Goal: Transaction & Acquisition: Download file/media

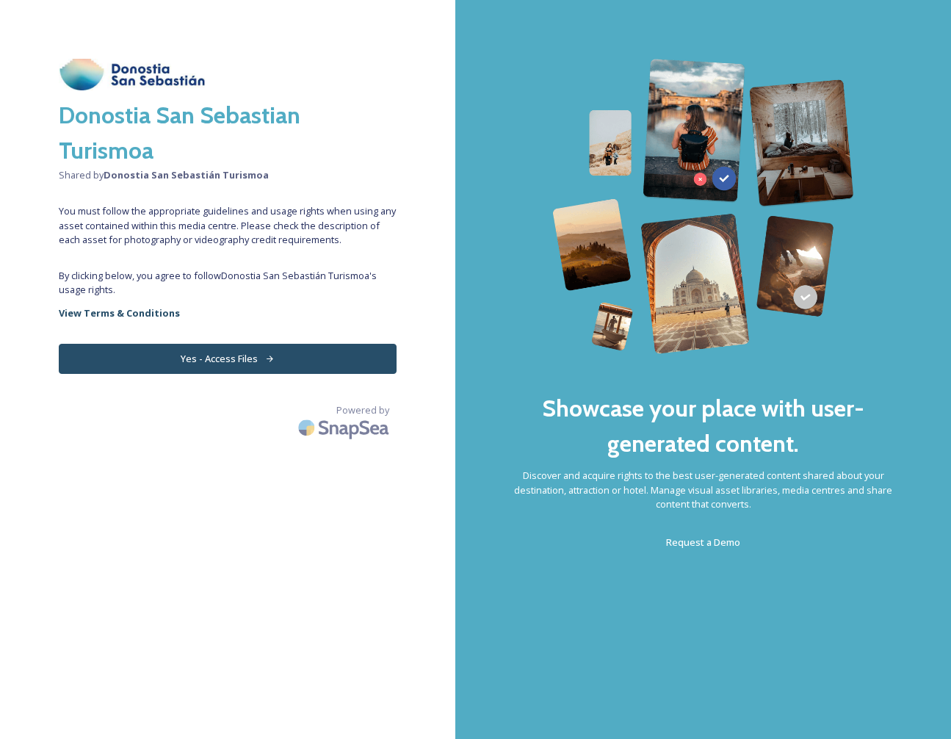
click at [232, 359] on button "Yes - Access Files" at bounding box center [228, 359] width 338 height 30
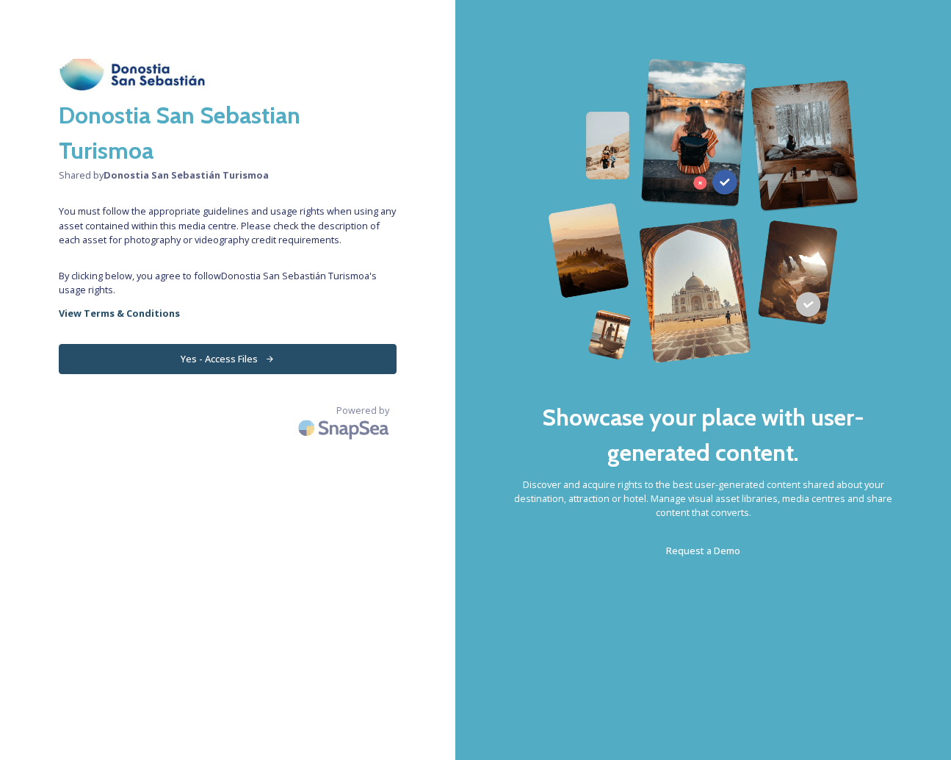
click at [220, 357] on button "Yes - Access Files" at bounding box center [228, 359] width 338 height 30
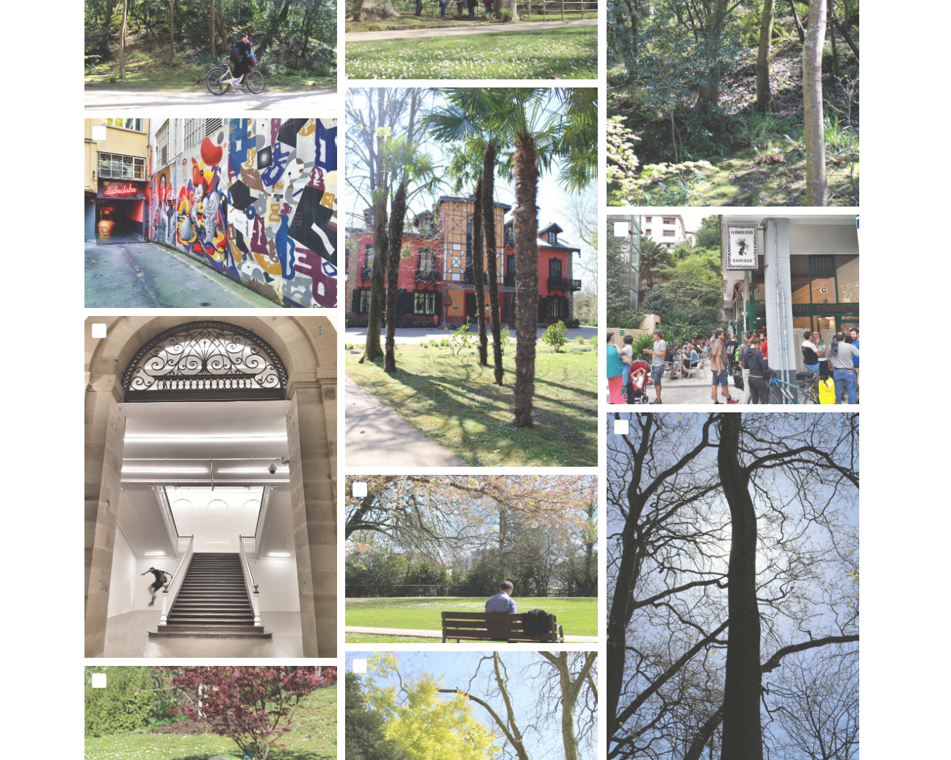
scroll to position [3355, 0]
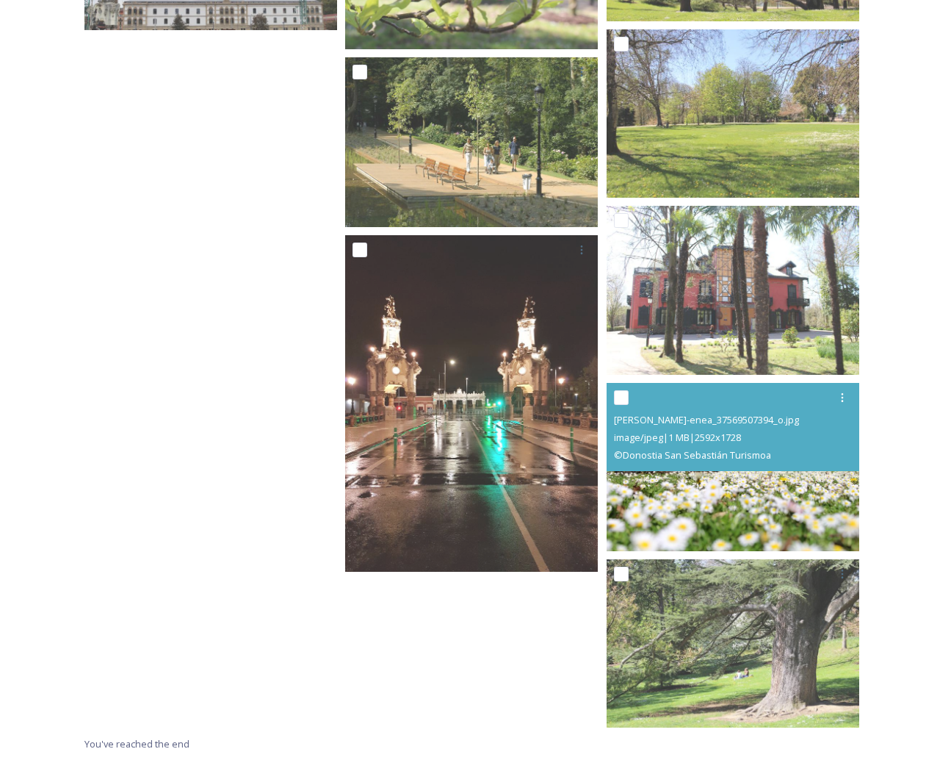
click at [778, 504] on img at bounding box center [733, 467] width 253 height 168
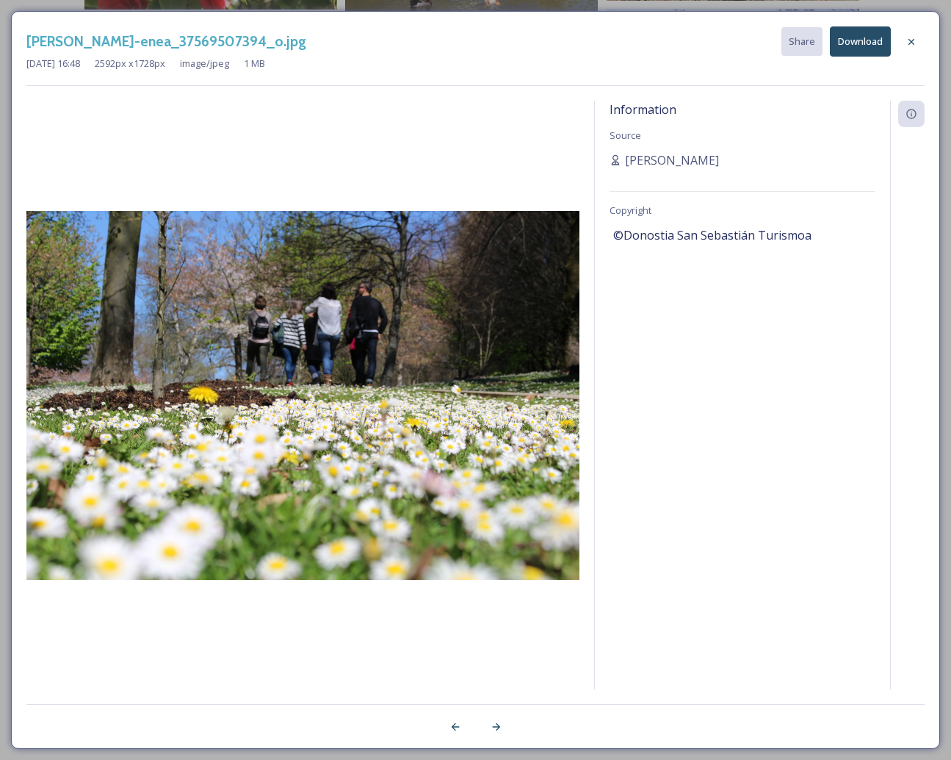
click at [373, 467] on img at bounding box center [302, 395] width 553 height 369
click at [870, 40] on button "Download" at bounding box center [860, 41] width 61 height 30
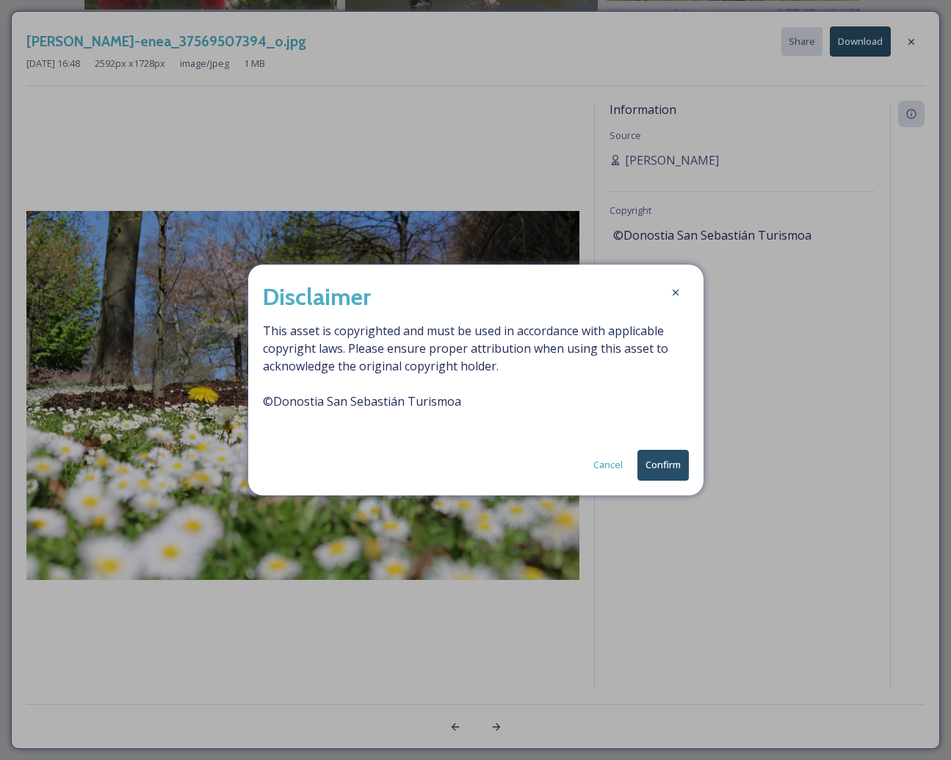
click at [666, 469] on button "Confirm" at bounding box center [663, 465] width 51 height 30
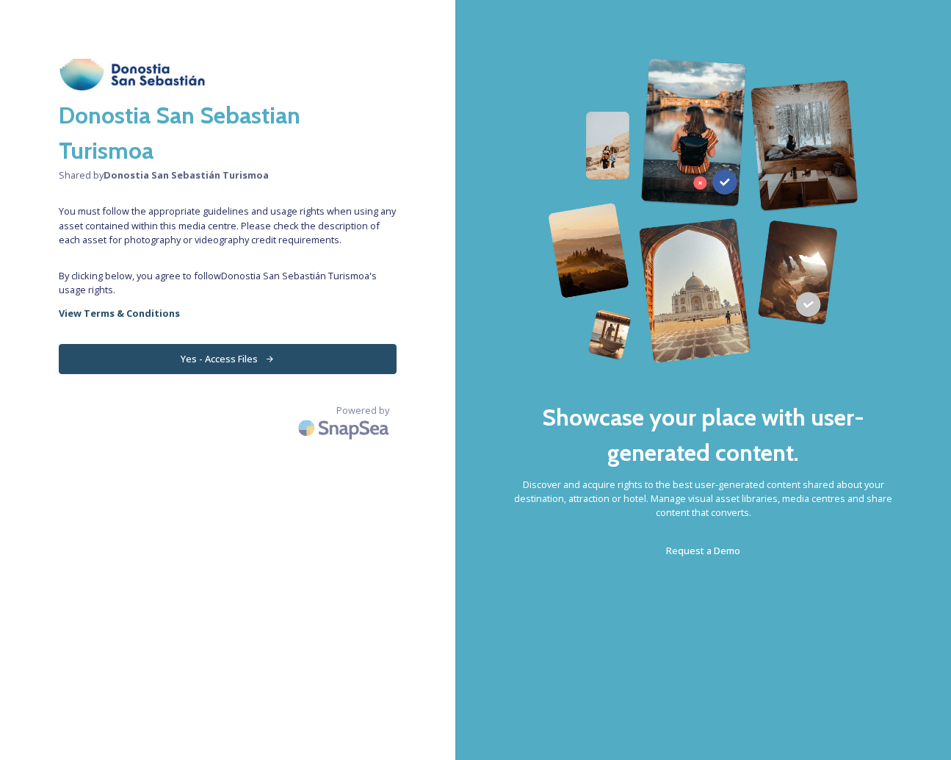
click at [245, 354] on button "Yes - Access Files" at bounding box center [228, 359] width 338 height 30
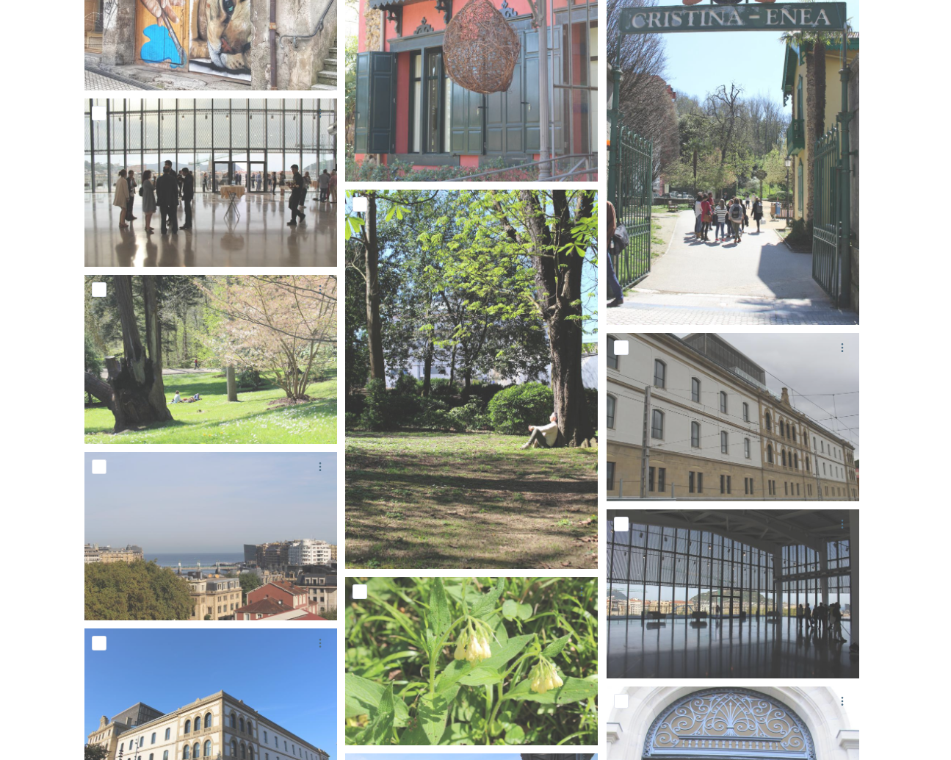
scroll to position [1059, 0]
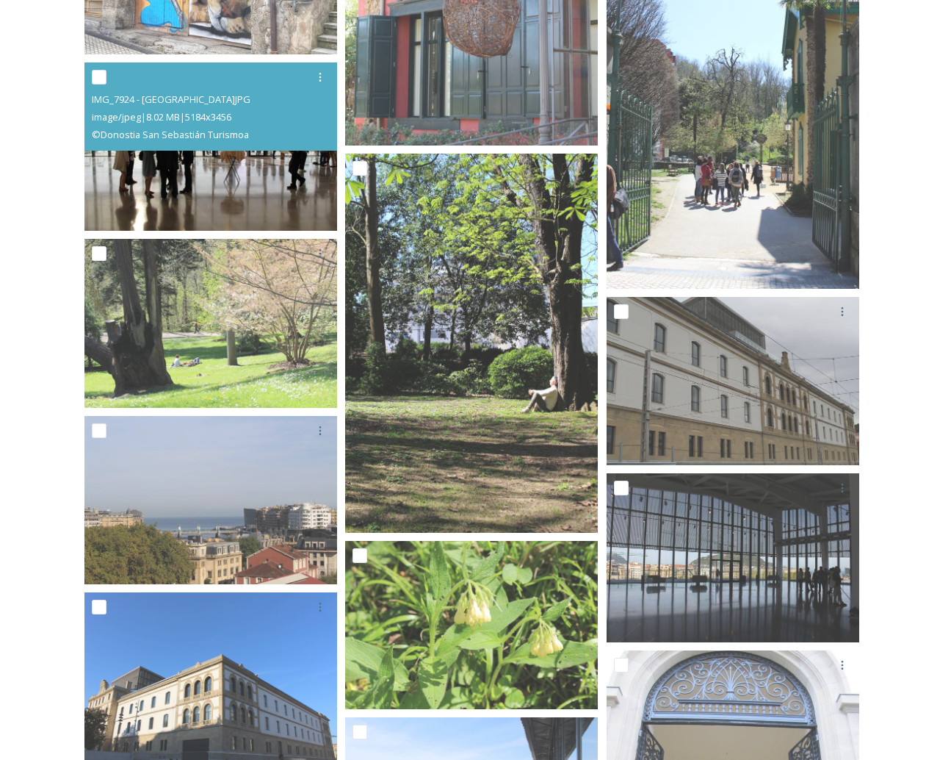
click at [246, 190] on img at bounding box center [210, 146] width 253 height 168
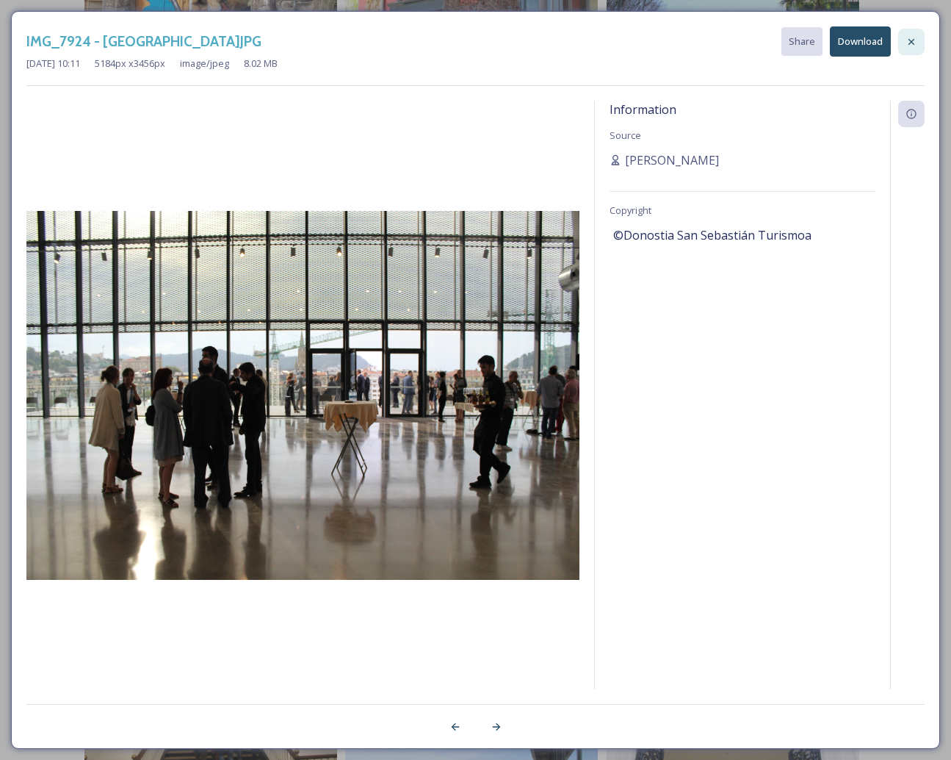
click at [902, 43] on div at bounding box center [912, 42] width 26 height 26
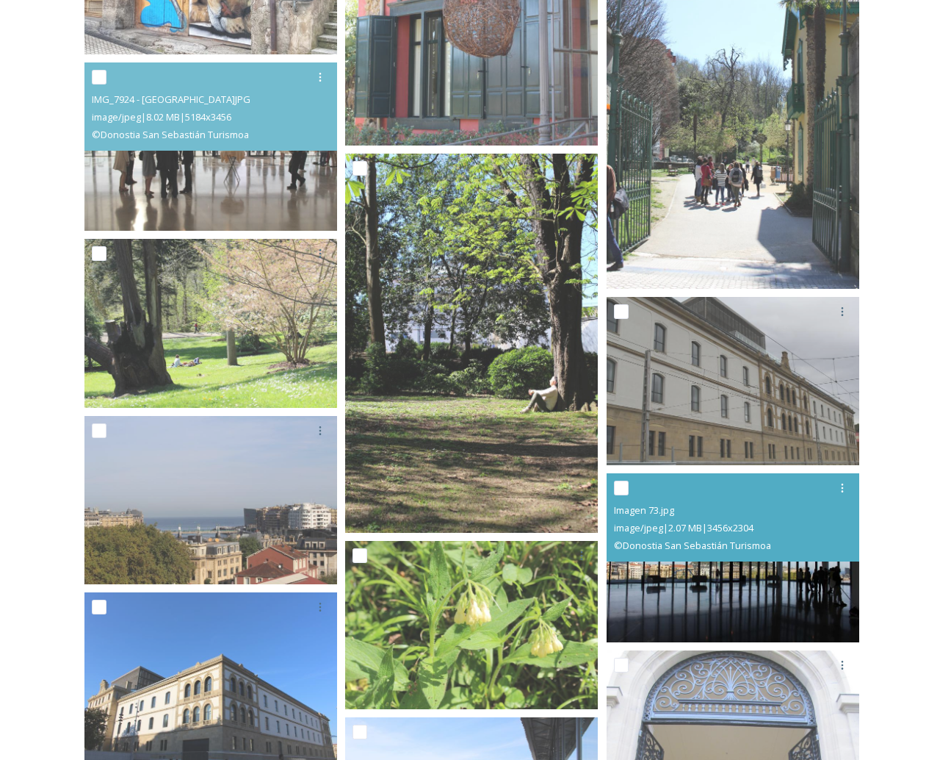
click at [764, 594] on img at bounding box center [733, 557] width 253 height 168
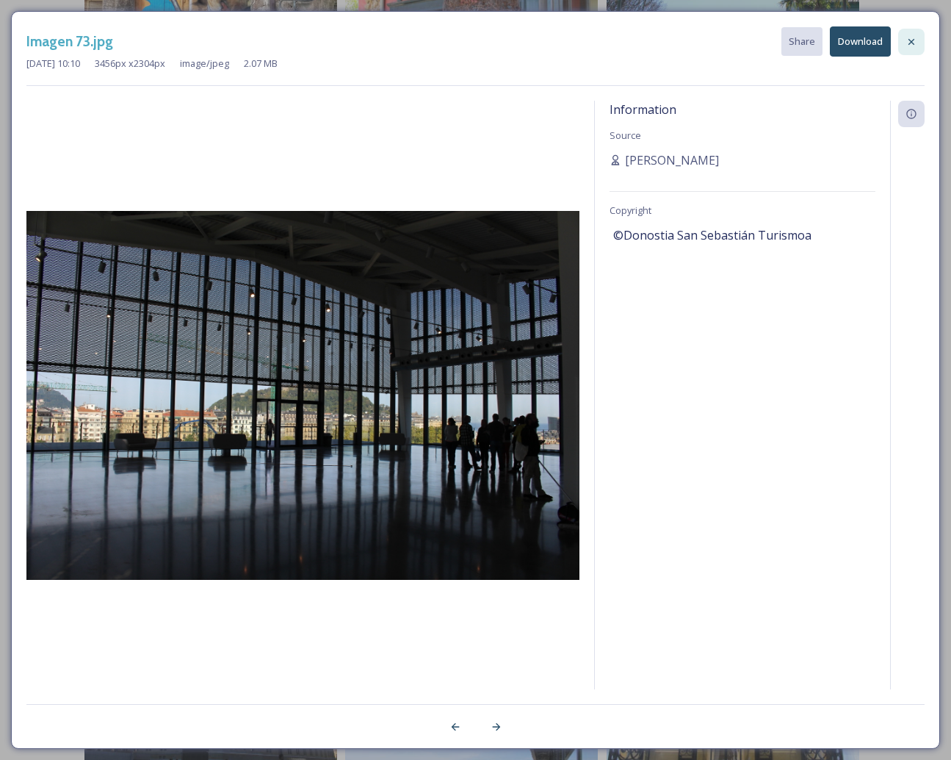
click at [910, 37] on icon at bounding box center [912, 42] width 12 height 12
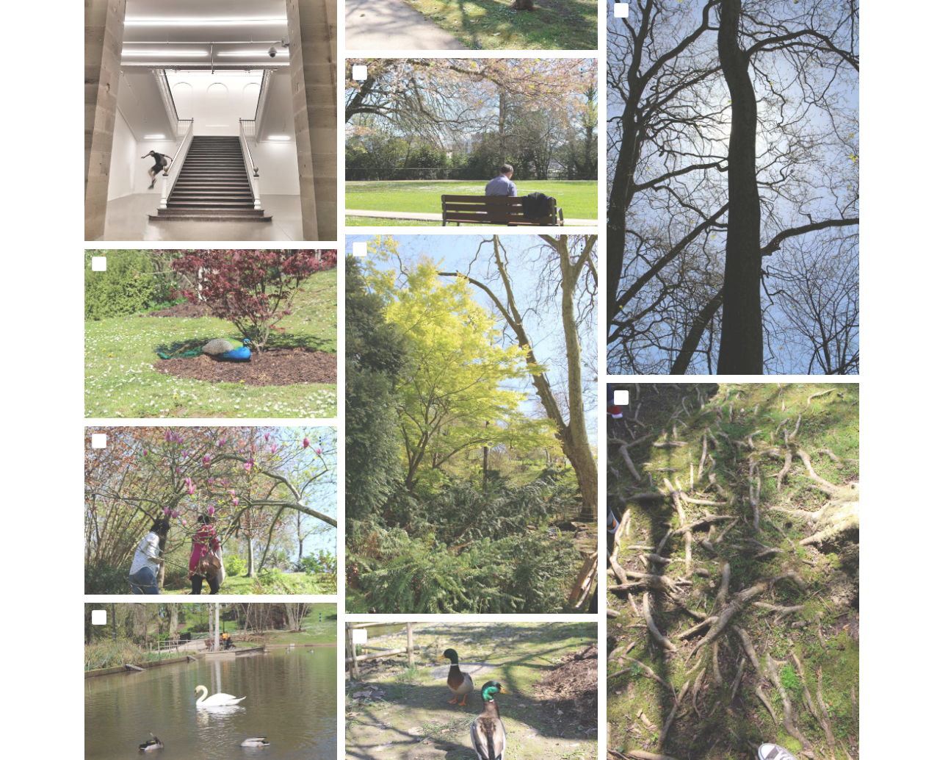
scroll to position [3777, 0]
